Goal: Information Seeking & Learning: Find specific fact

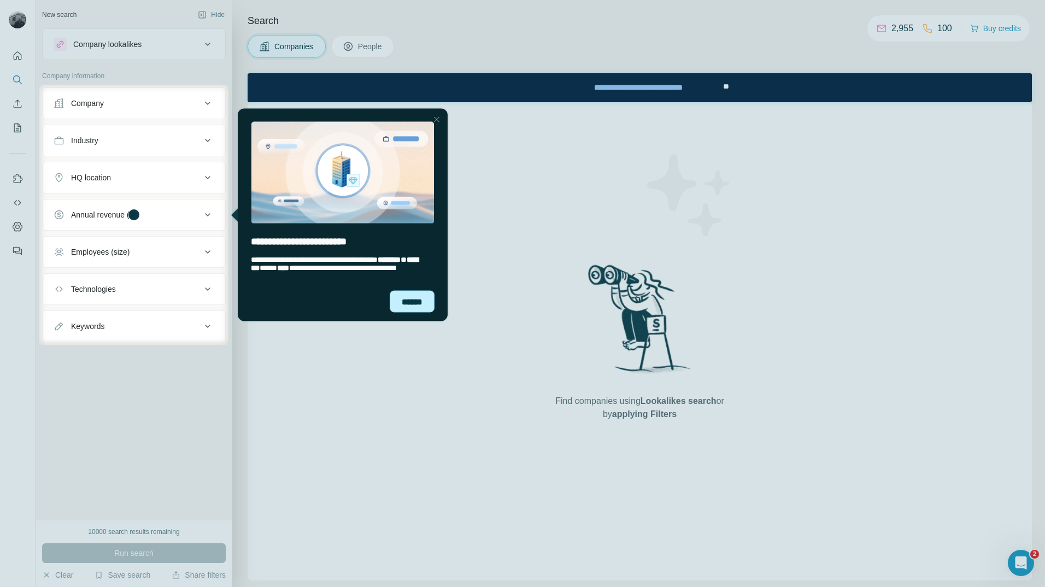
click at [421, 302] on div "******" at bounding box center [412, 301] width 45 height 22
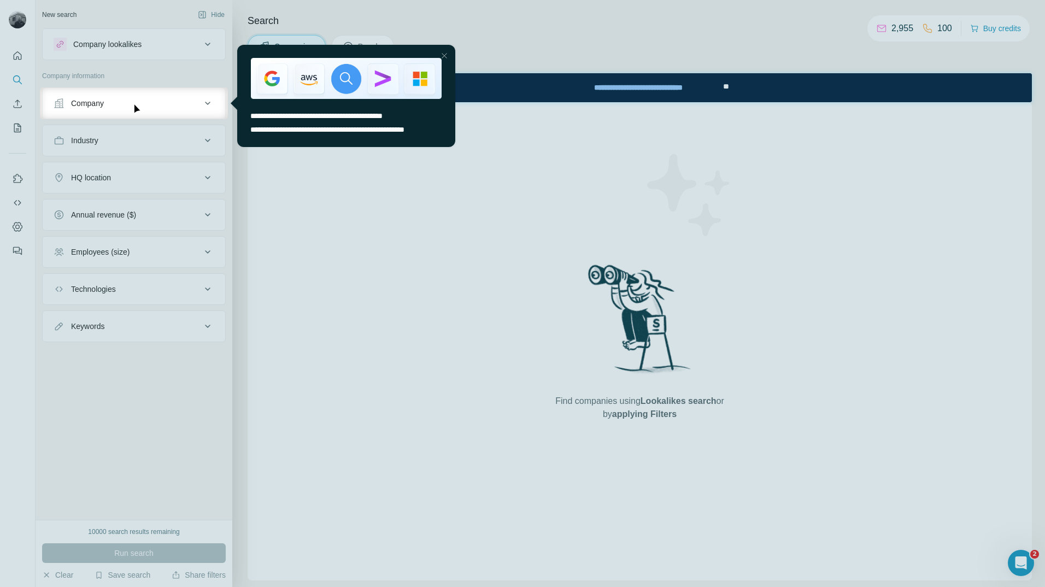
click at [445, 52] on div "Close Step" at bounding box center [444, 55] width 13 height 13
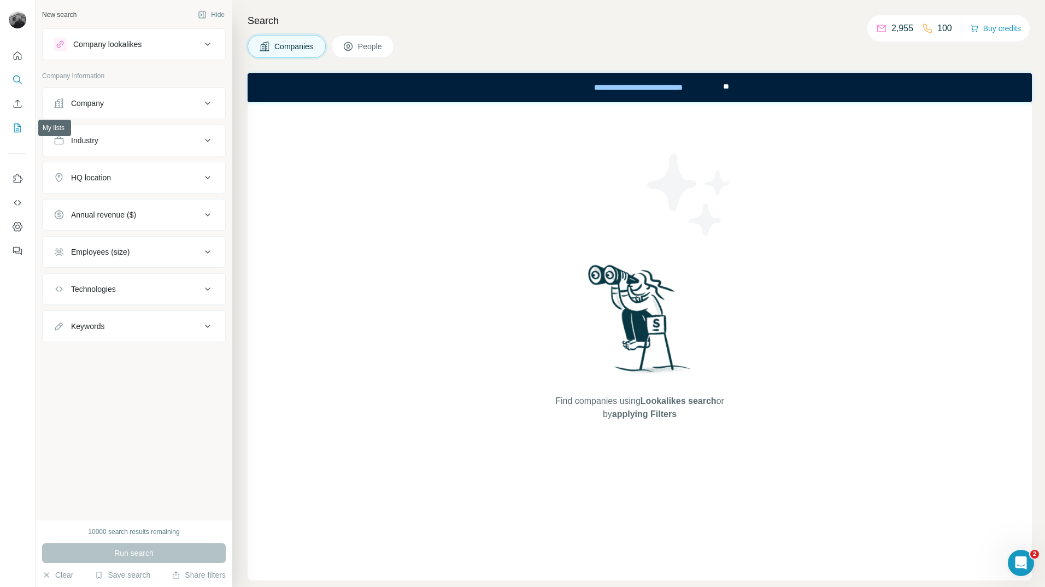
click at [18, 127] on icon "My lists" at bounding box center [18, 126] width 5 height 7
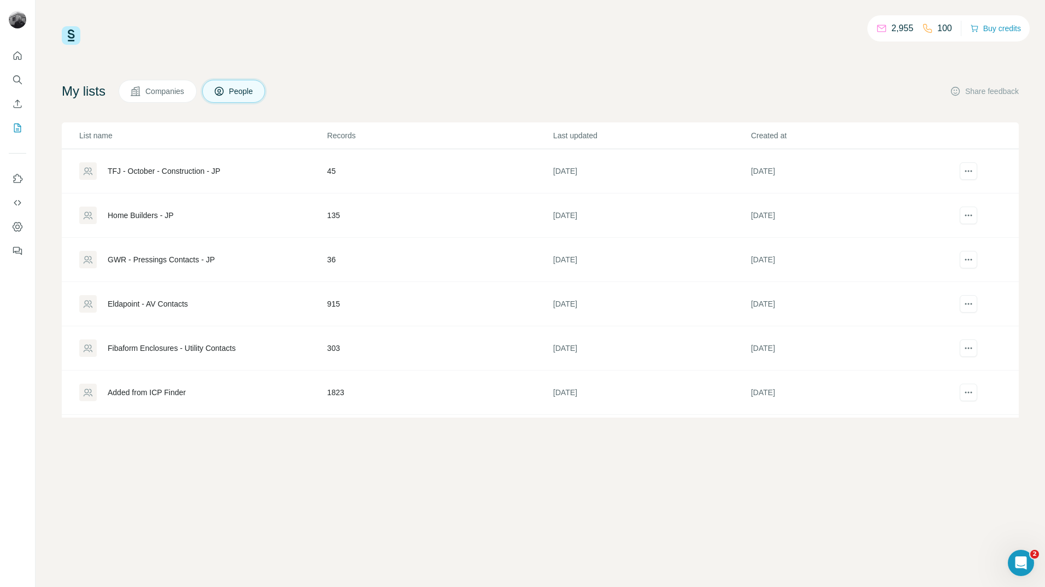
click at [181, 304] on div "Eldapoint - AV Contacts" at bounding box center [148, 303] width 80 height 11
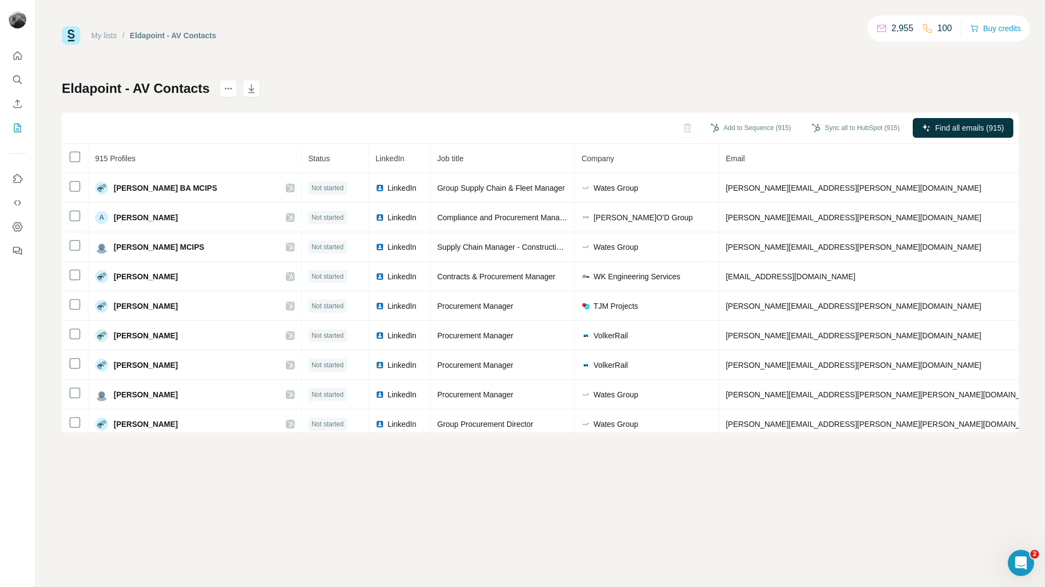
click at [341, 69] on div "My lists / Eldapoint - AV Contacts 2,955 100 Buy credits Eldapoint - AV Contact…" at bounding box center [540, 229] width 957 height 406
click at [503, 140] on div "Add to Sequence (915) Sync all to HubSpot (915) Find all emails (915)" at bounding box center [540, 128] width 957 height 31
click at [590, 158] on span "Company" at bounding box center [597, 158] width 33 height 9
click at [254, 90] on icon "button" at bounding box center [251, 89] width 5 height 3
click at [16, 130] on icon "My lists" at bounding box center [18, 126] width 5 height 7
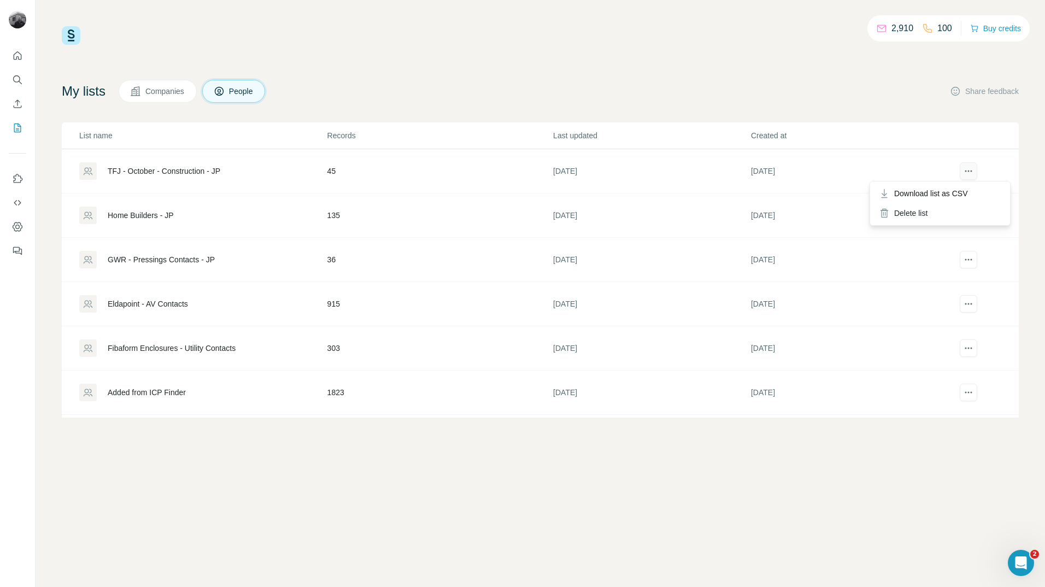
click at [971, 171] on icon "actions" at bounding box center [971, 171] width 2 height 2
click at [921, 215] on div "Delete list" at bounding box center [940, 213] width 136 height 20
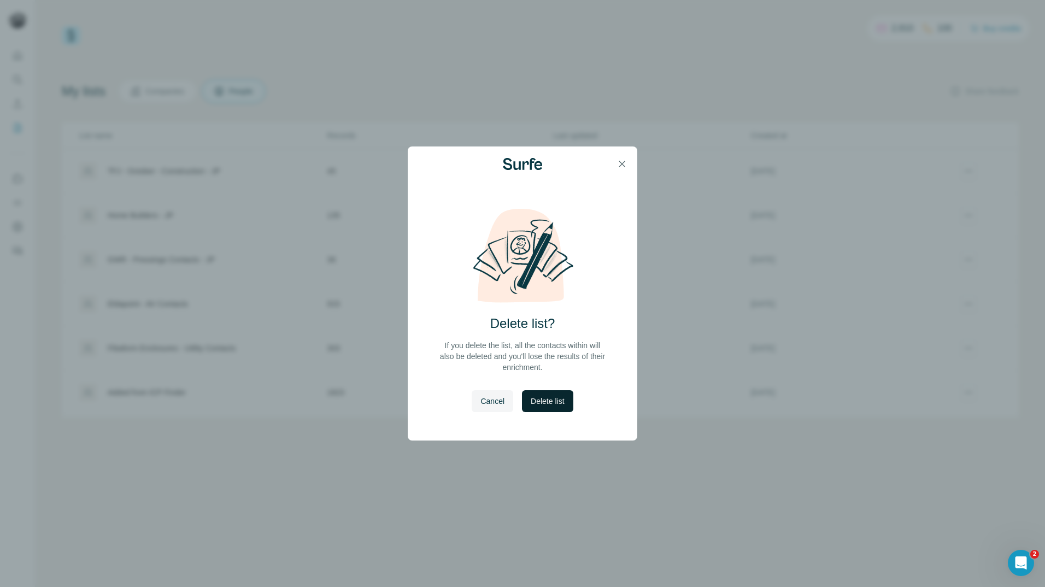
click at [558, 399] on span "Delete list" at bounding box center [547, 401] width 33 height 11
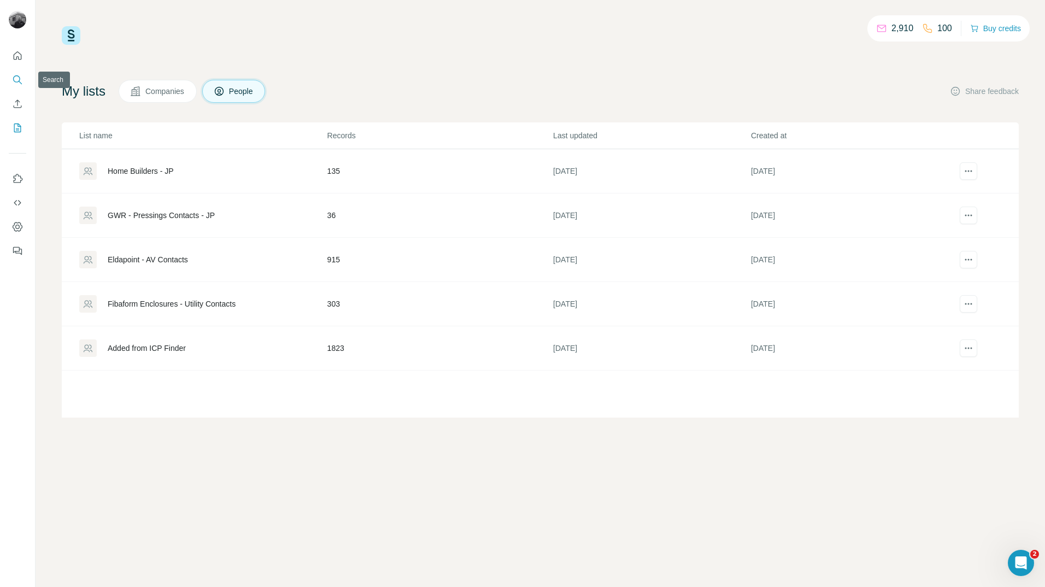
click at [20, 78] on icon "Search" at bounding box center [17, 79] width 11 height 11
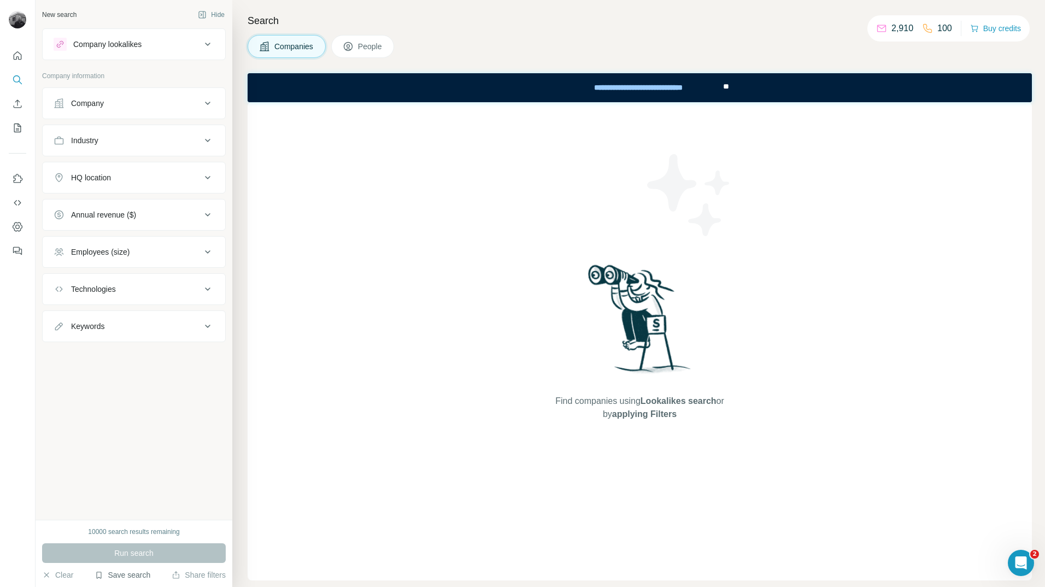
click at [107, 573] on button "Save search" at bounding box center [123, 574] width 56 height 11
click at [136, 557] on div "View my saved searches" at bounding box center [153, 556] width 115 height 22
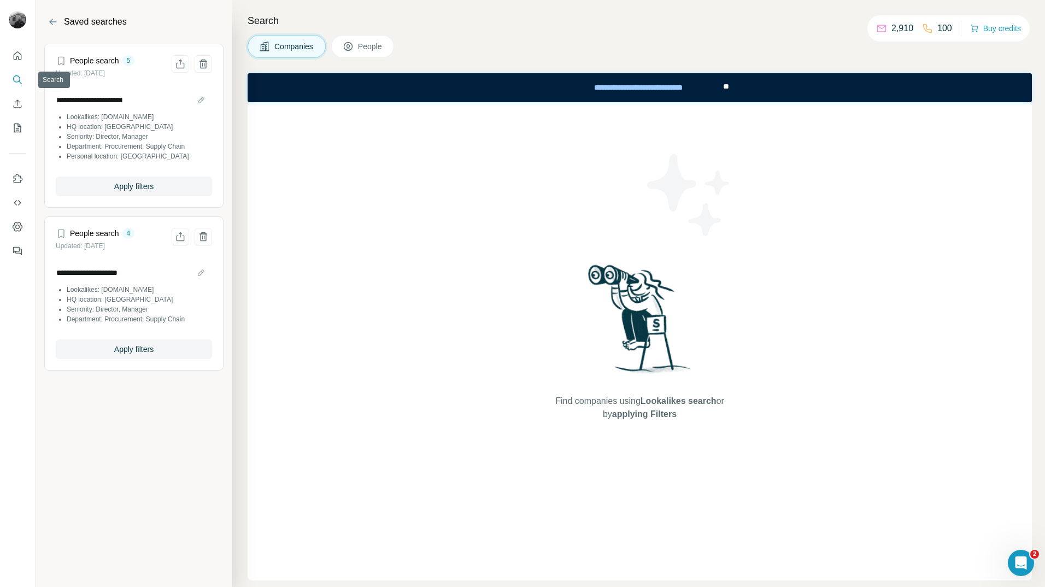
click at [20, 79] on icon "Search" at bounding box center [16, 78] width 7 height 7
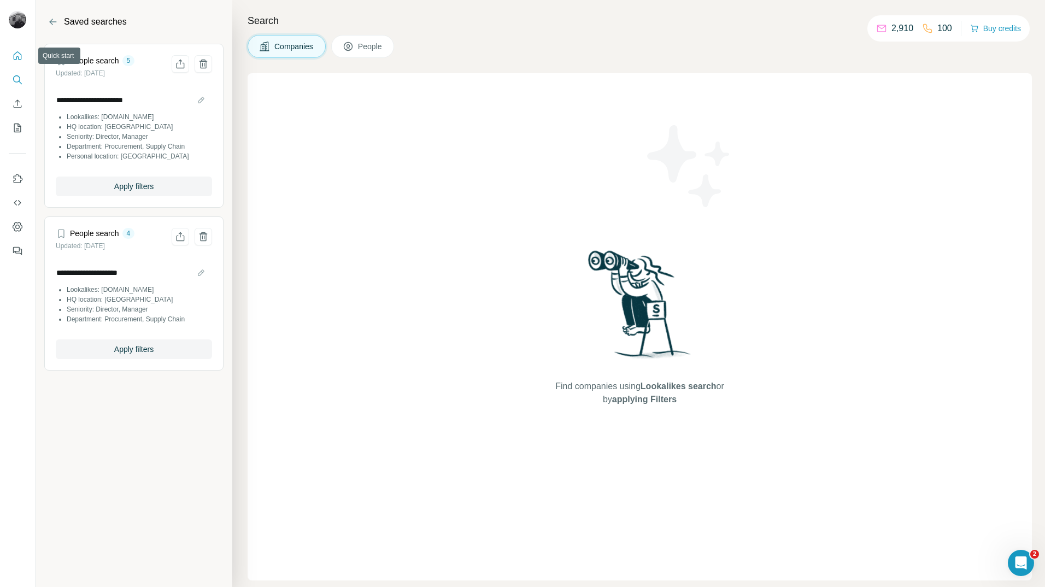
click at [22, 56] on icon "Quick start" at bounding box center [17, 55] width 11 height 11
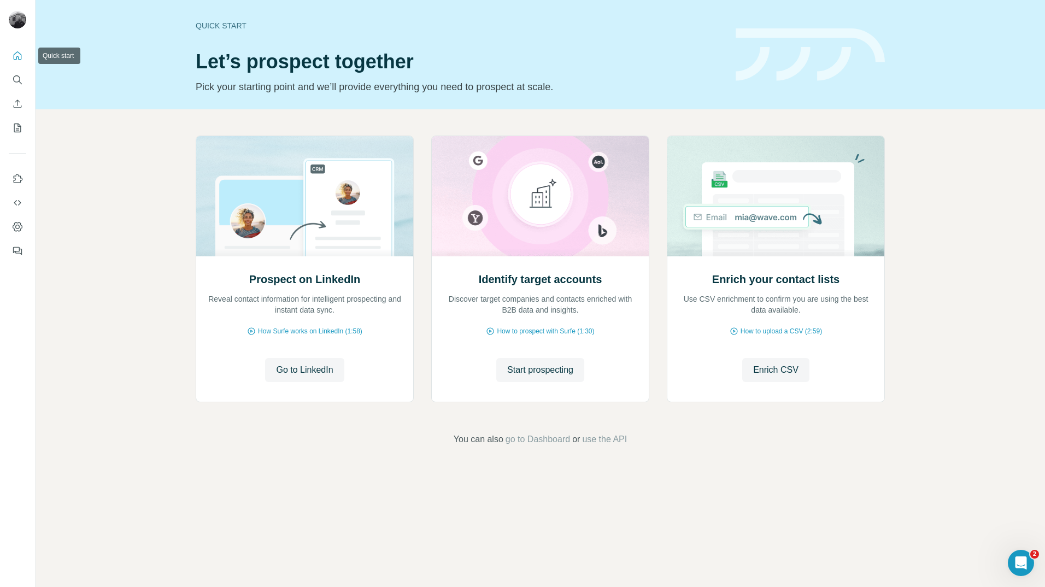
click at [16, 54] on icon "Quick start" at bounding box center [18, 55] width 8 height 8
click at [20, 82] on icon "Search" at bounding box center [17, 79] width 11 height 11
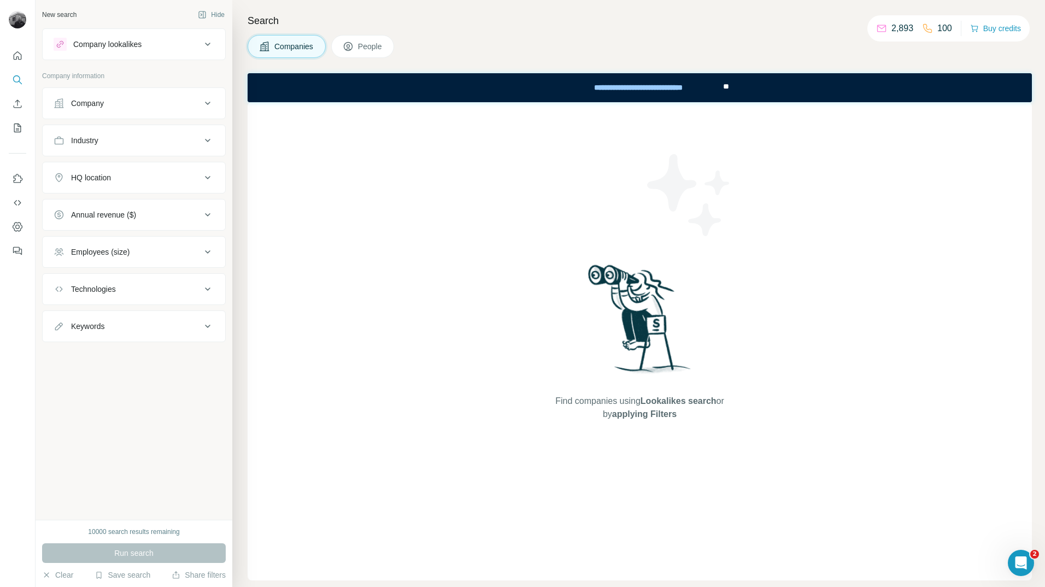
click at [189, 51] on button "Company lookalikes" at bounding box center [134, 44] width 182 height 26
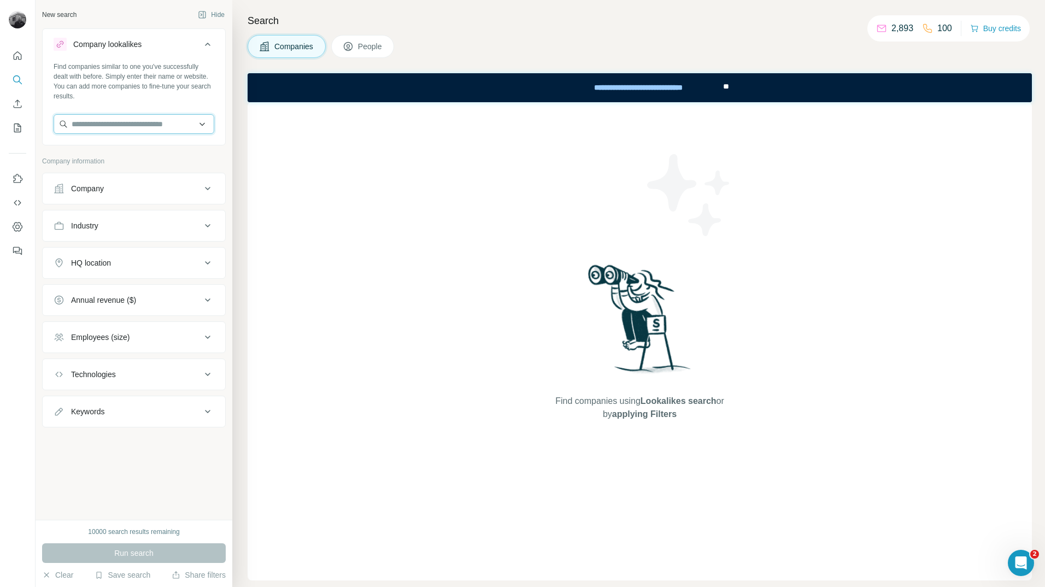
click at [173, 123] on input "text" at bounding box center [134, 124] width 161 height 20
click at [202, 123] on input "text" at bounding box center [134, 124] width 161 height 20
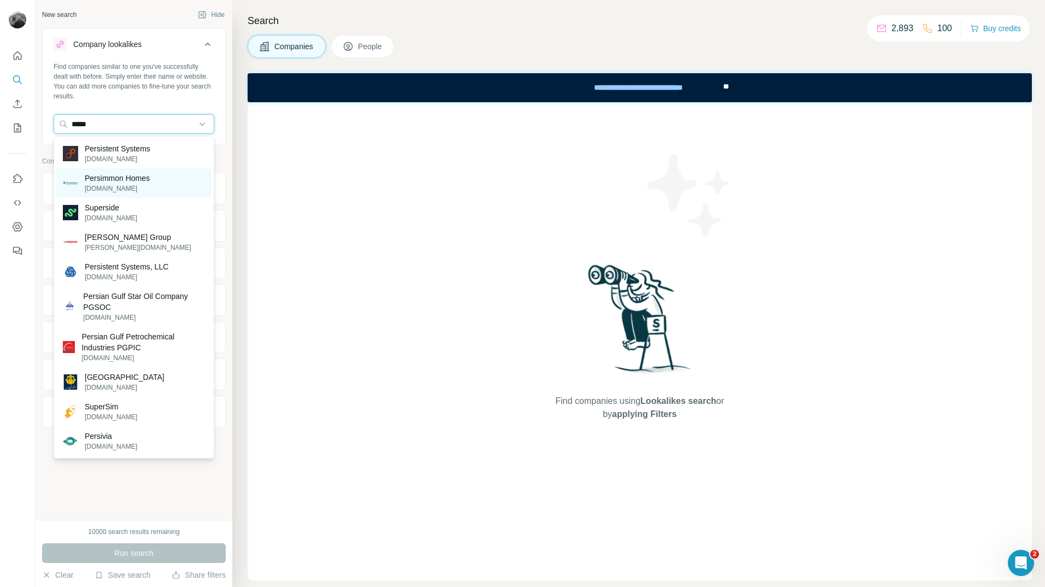
type input "*****"
click at [133, 185] on p "[DOMAIN_NAME]" at bounding box center [117, 189] width 65 height 10
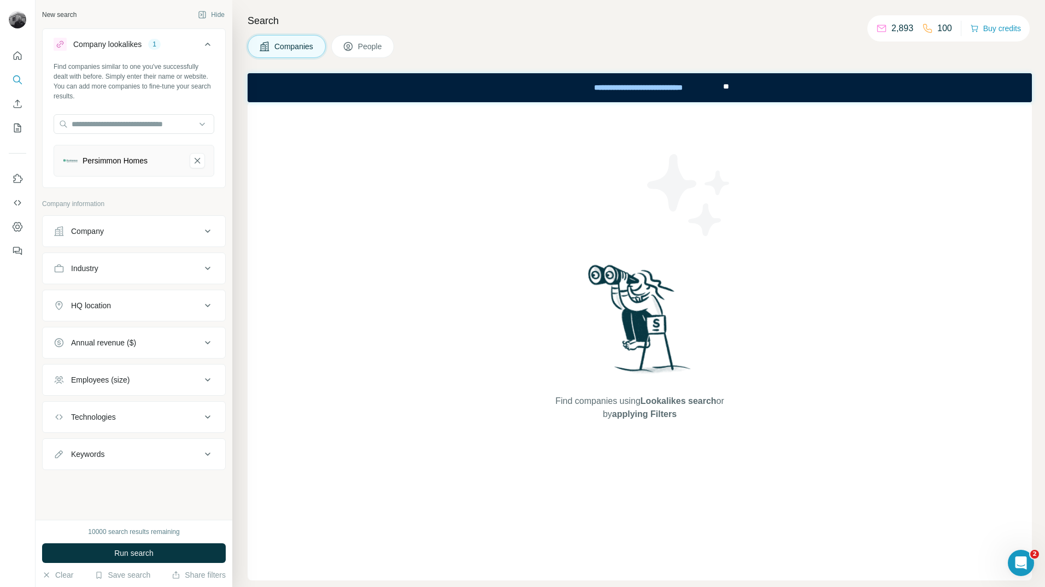
click at [190, 268] on div "Industry" at bounding box center [128, 268] width 148 height 11
click at [199, 295] on icon at bounding box center [202, 295] width 11 height 11
click at [201, 267] on icon at bounding box center [207, 268] width 13 height 13
click at [187, 308] on div "HQ location" at bounding box center [128, 305] width 148 height 11
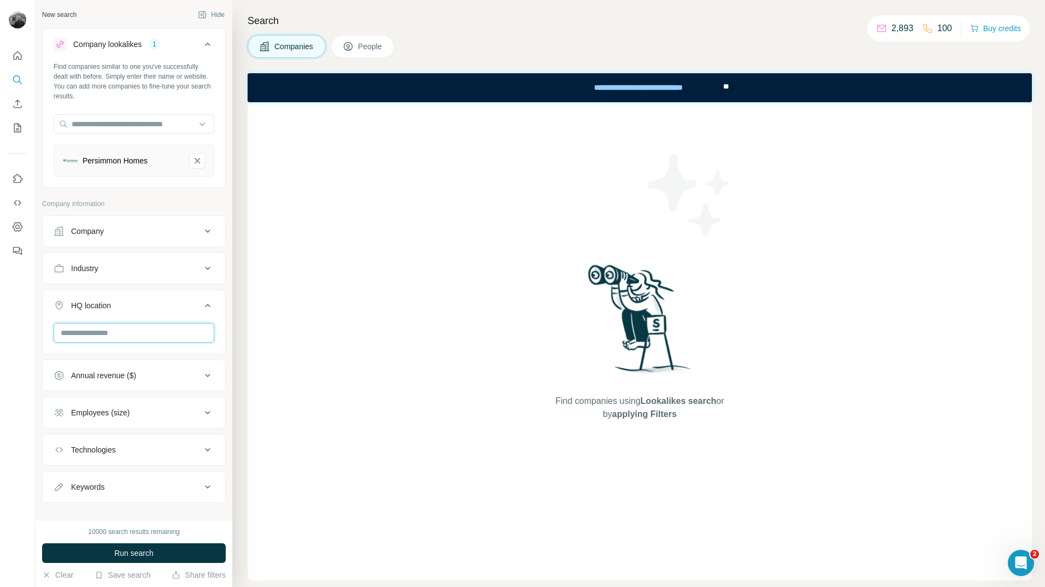
click at [157, 337] on input "text" at bounding box center [134, 333] width 161 height 20
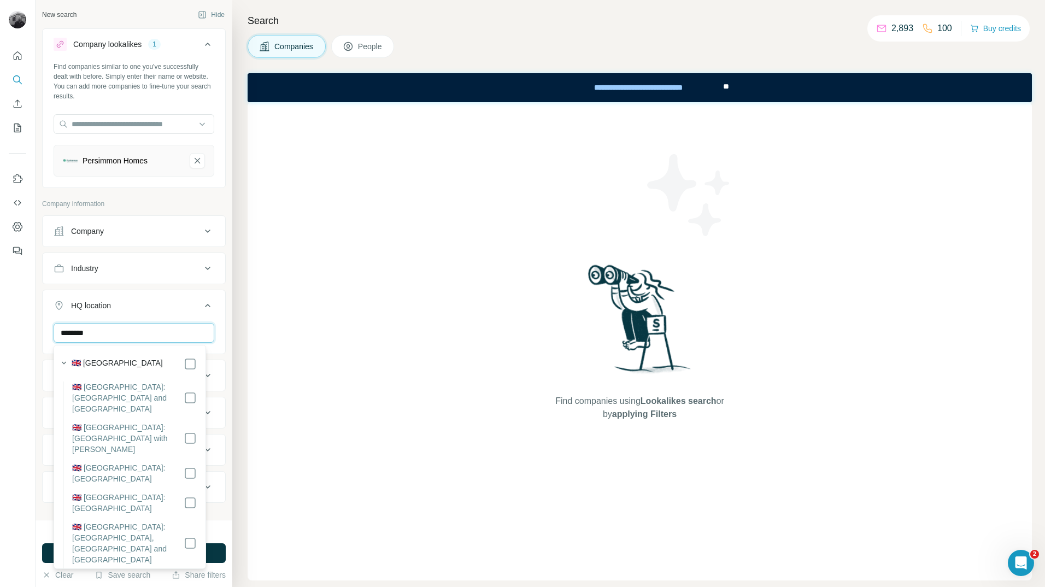
type input "********"
click at [175, 285] on ul "Company Industry HQ location 1 ******** [GEOGRAPHIC_DATA] Clear all Annual reve…" at bounding box center [134, 378] width 184 height 326
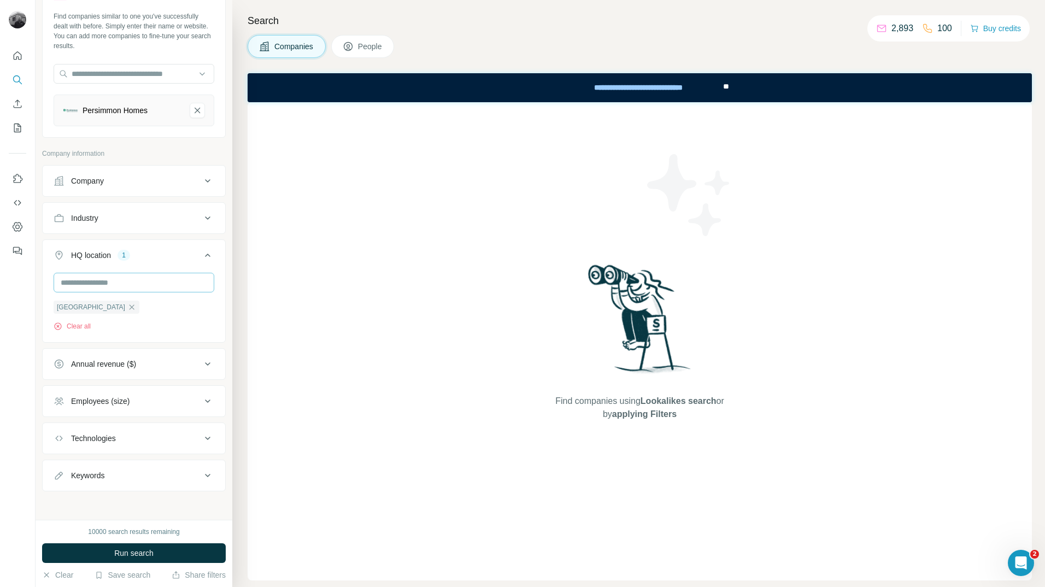
scroll to position [53, 0]
click at [159, 555] on button "Run search" at bounding box center [134, 553] width 184 height 20
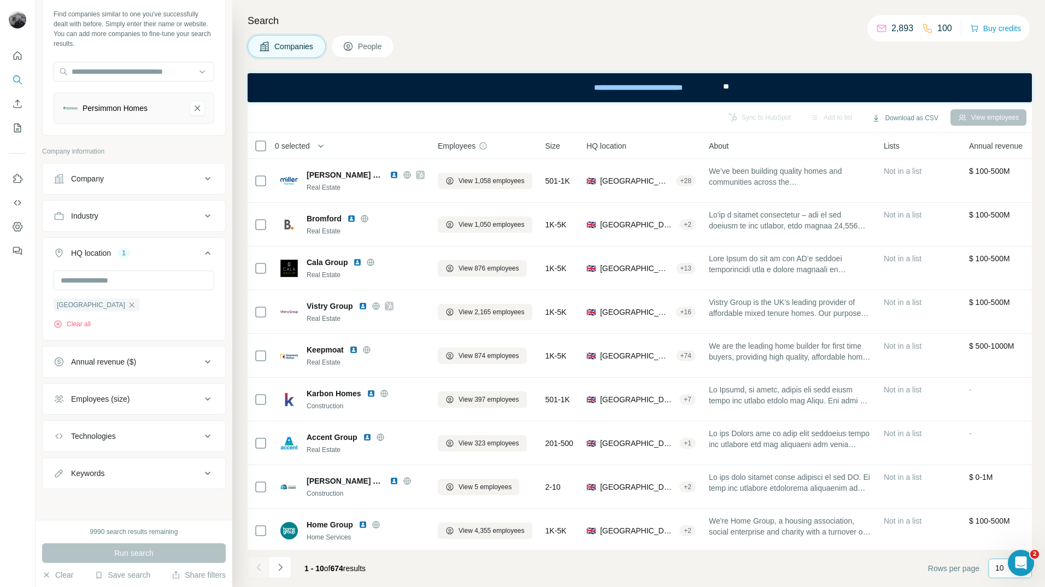
click at [1004, 569] on div "10" at bounding box center [1008, 567] width 27 height 11
click at [1007, 485] on div "60" at bounding box center [1009, 484] width 25 height 11
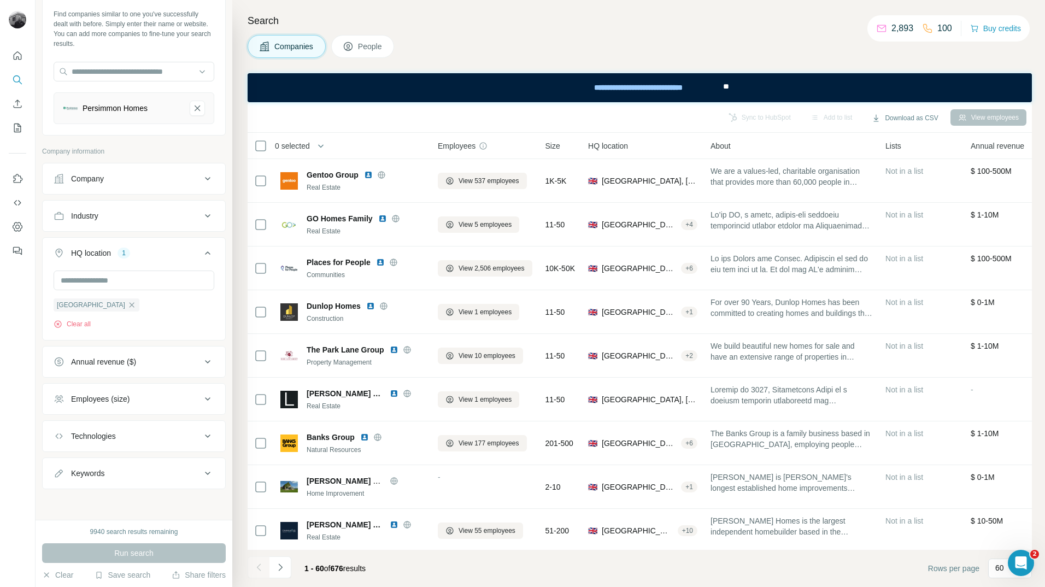
scroll to position [2237, 0]
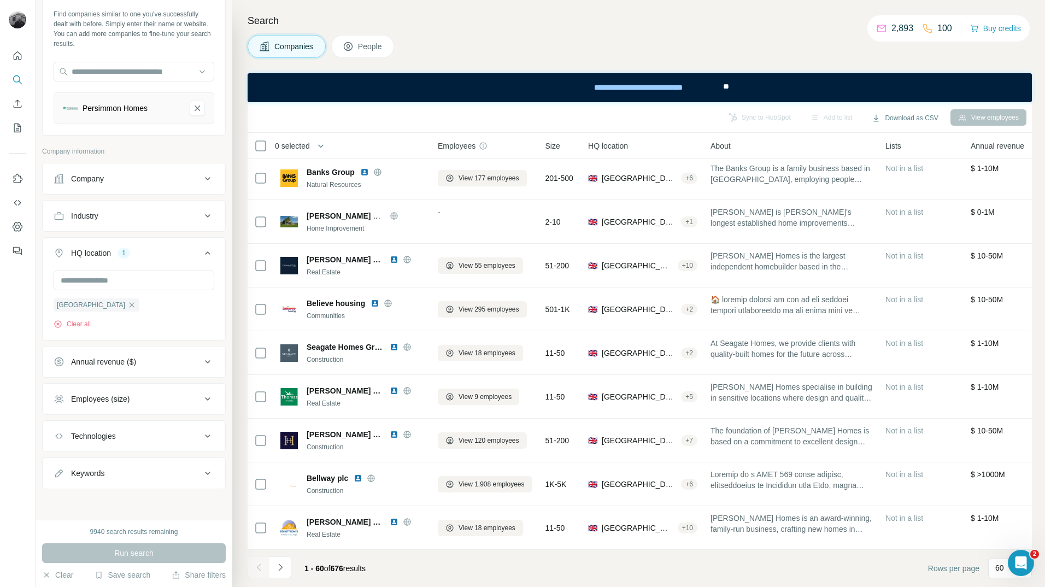
click at [370, 48] on span "People" at bounding box center [370, 46] width 25 height 11
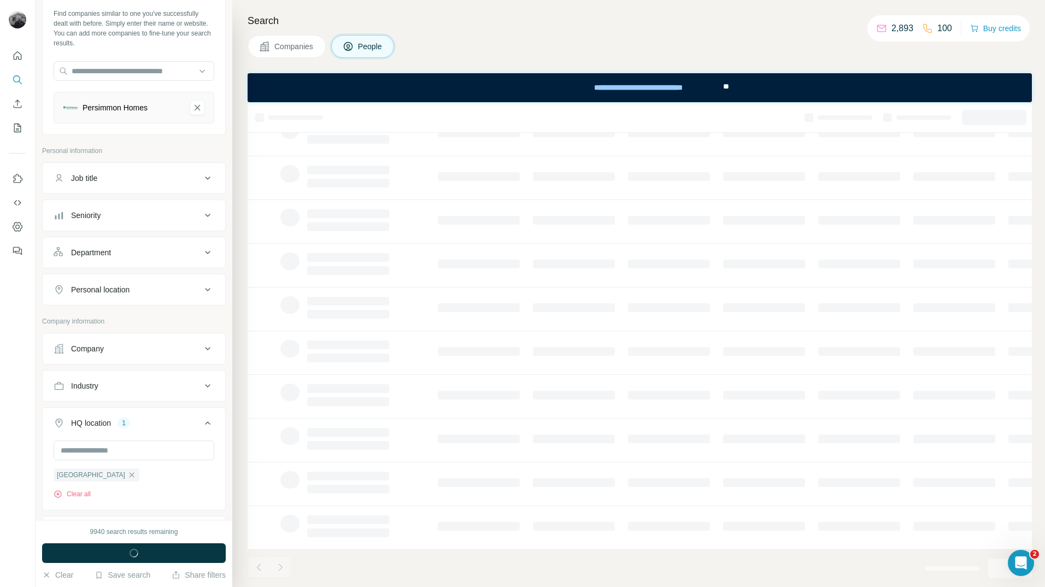
scroll to position [52, 0]
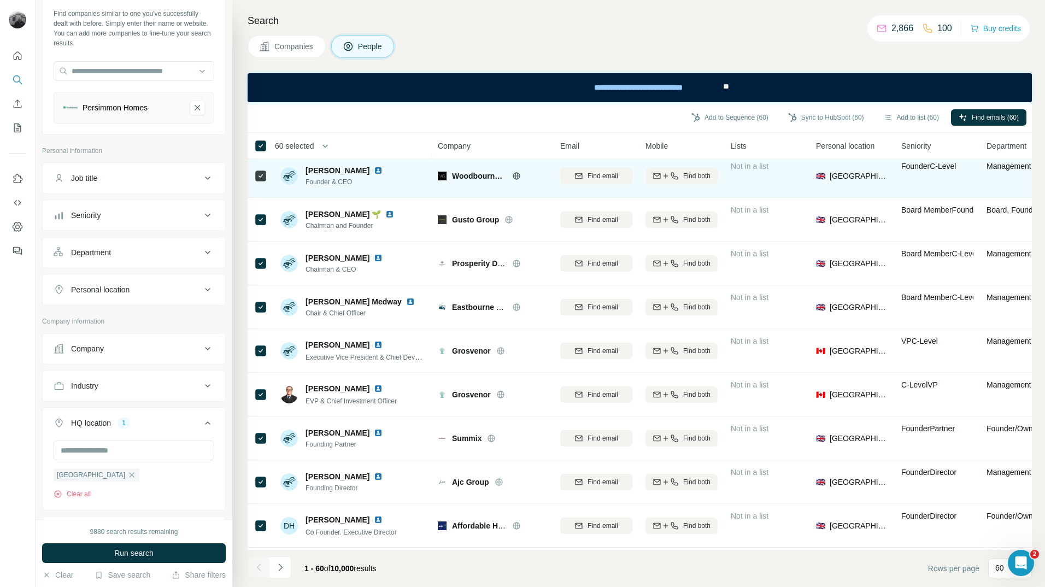
scroll to position [55, 0]
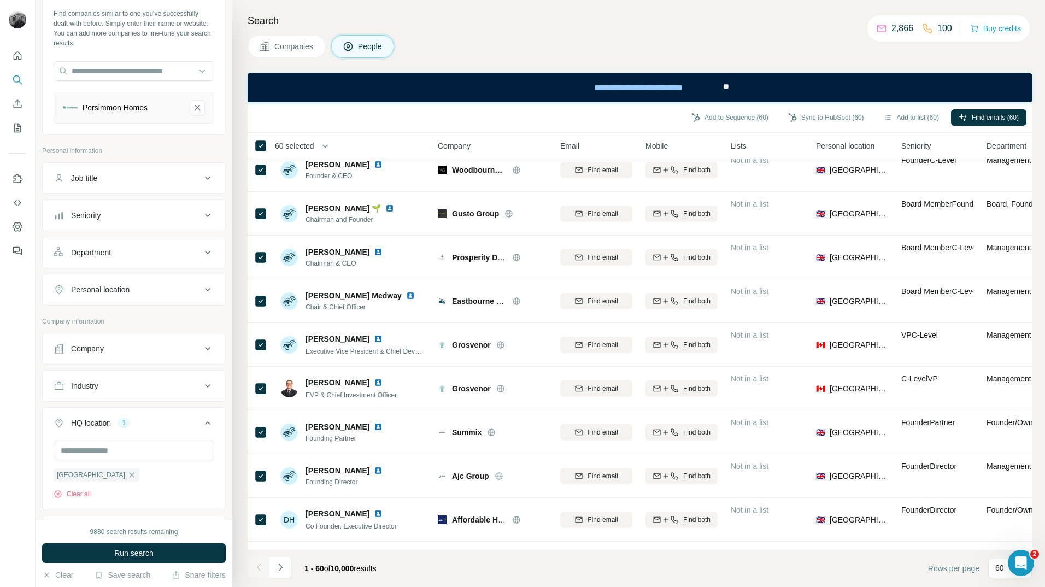
click at [172, 182] on div "Job title" at bounding box center [128, 178] width 148 height 11
click at [173, 180] on div "Job title" at bounding box center [128, 178] width 148 height 11
click at [178, 216] on div "Seniority" at bounding box center [128, 215] width 148 height 11
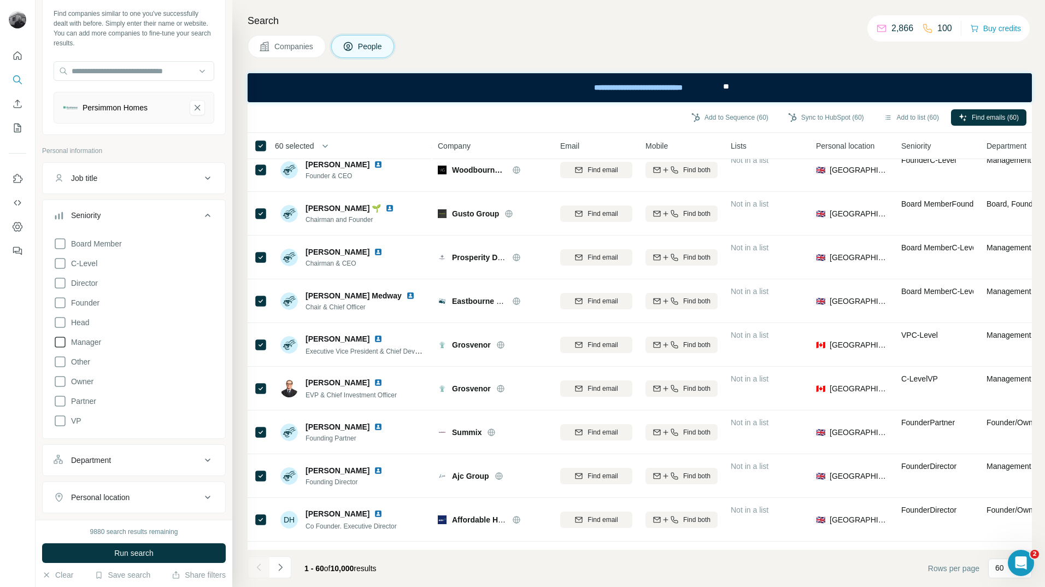
click at [94, 343] on span "Manager" at bounding box center [84, 342] width 34 height 11
click at [79, 325] on span "Head" at bounding box center [78, 322] width 22 height 11
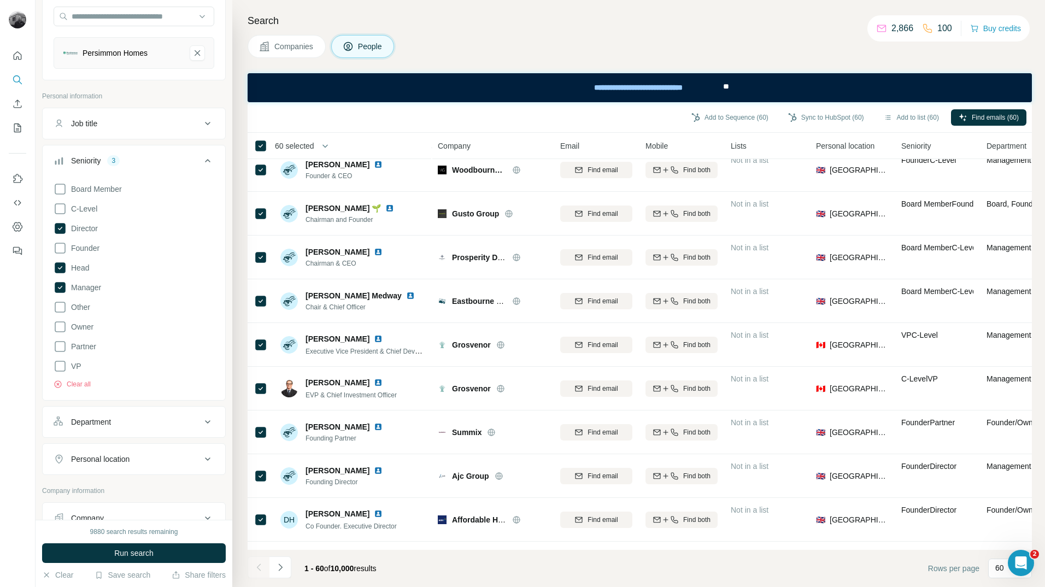
click at [132, 422] on div "Department" at bounding box center [128, 421] width 148 height 11
click at [160, 447] on input at bounding box center [128, 449] width 135 height 12
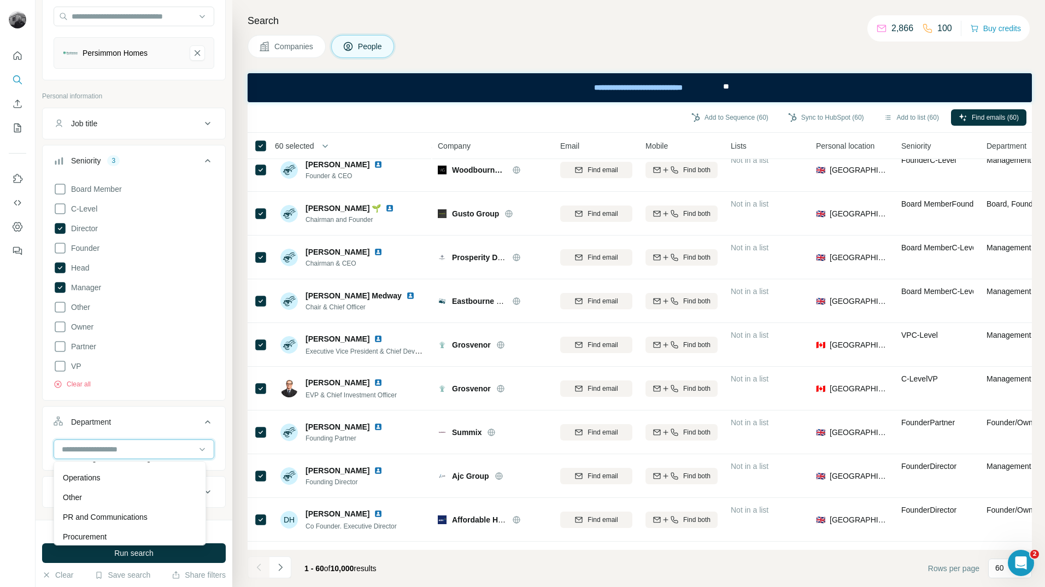
scroll to position [393, 0]
click at [107, 532] on p "Supply Chain" at bounding box center [85, 532] width 45 height 11
click at [139, 449] on input at bounding box center [128, 449] width 135 height 12
click at [95, 468] on p "Procurement" at bounding box center [85, 469] width 44 height 11
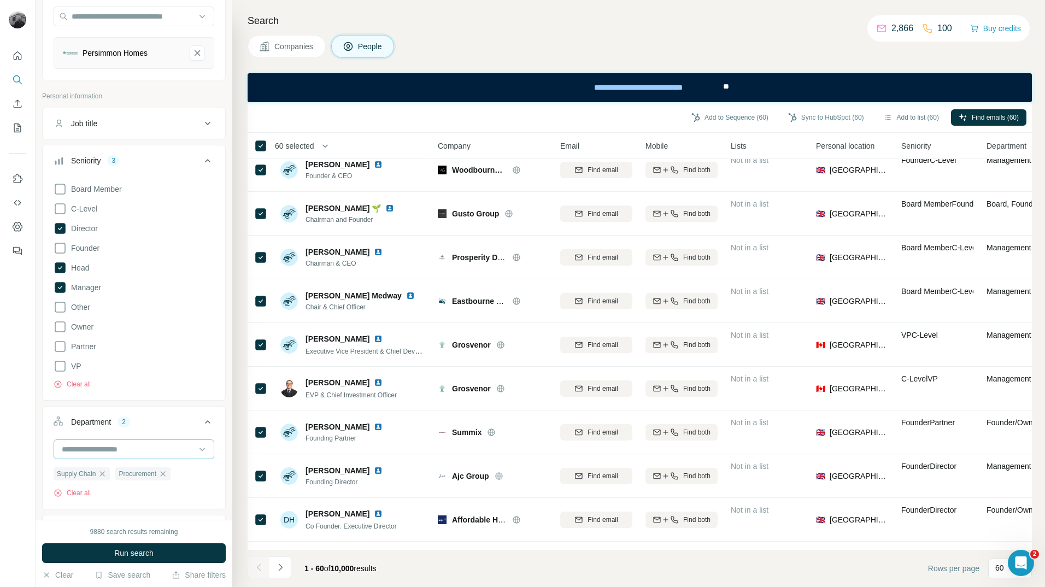
click at [112, 446] on input at bounding box center [128, 449] width 135 height 12
click at [159, 390] on div "Board Member C-Level Director Founder Head Manager Other Owner Partner VP Clear…" at bounding box center [134, 288] width 182 height 220
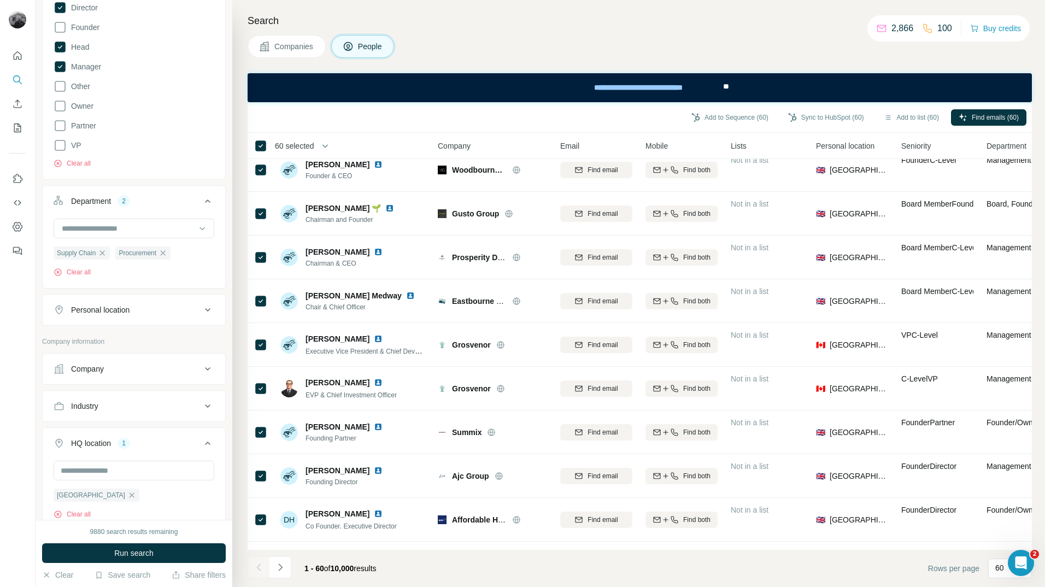
scroll to position [326, 0]
click at [144, 319] on button "Personal location" at bounding box center [134, 312] width 182 height 26
click at [139, 341] on input "text" at bounding box center [134, 339] width 161 height 20
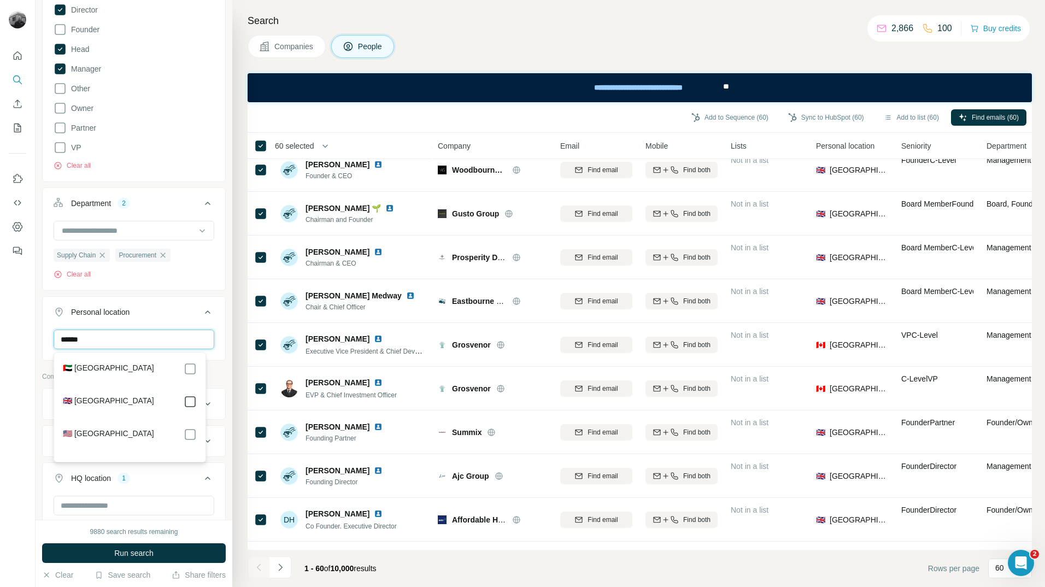
type input "******"
click at [216, 346] on div "****** [GEOGRAPHIC_DATA] Clear all" at bounding box center [134, 362] width 182 height 67
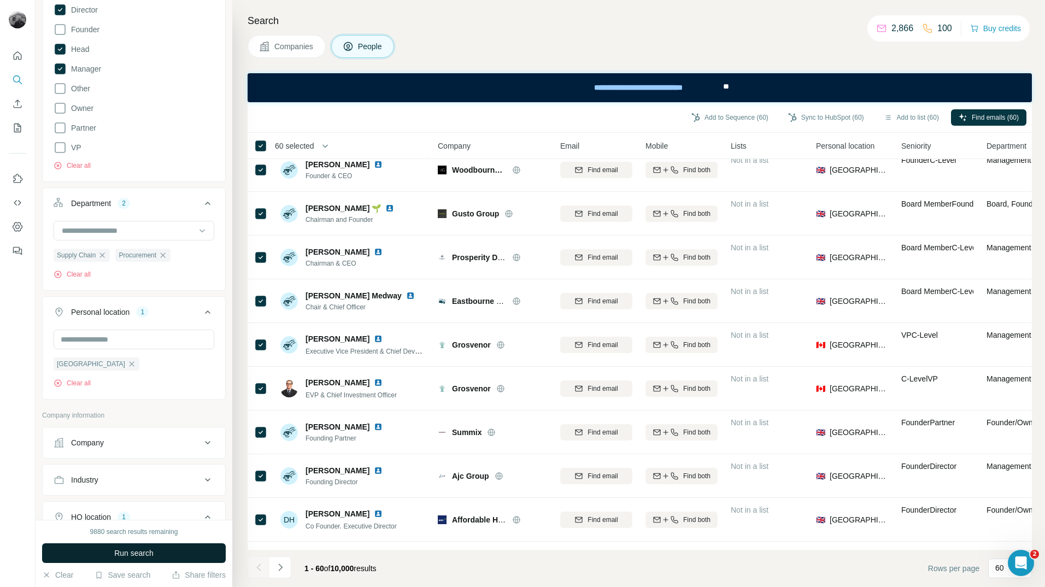
click at [155, 555] on button "Run search" at bounding box center [134, 553] width 184 height 20
